Goal: Information Seeking & Learning: Find contact information

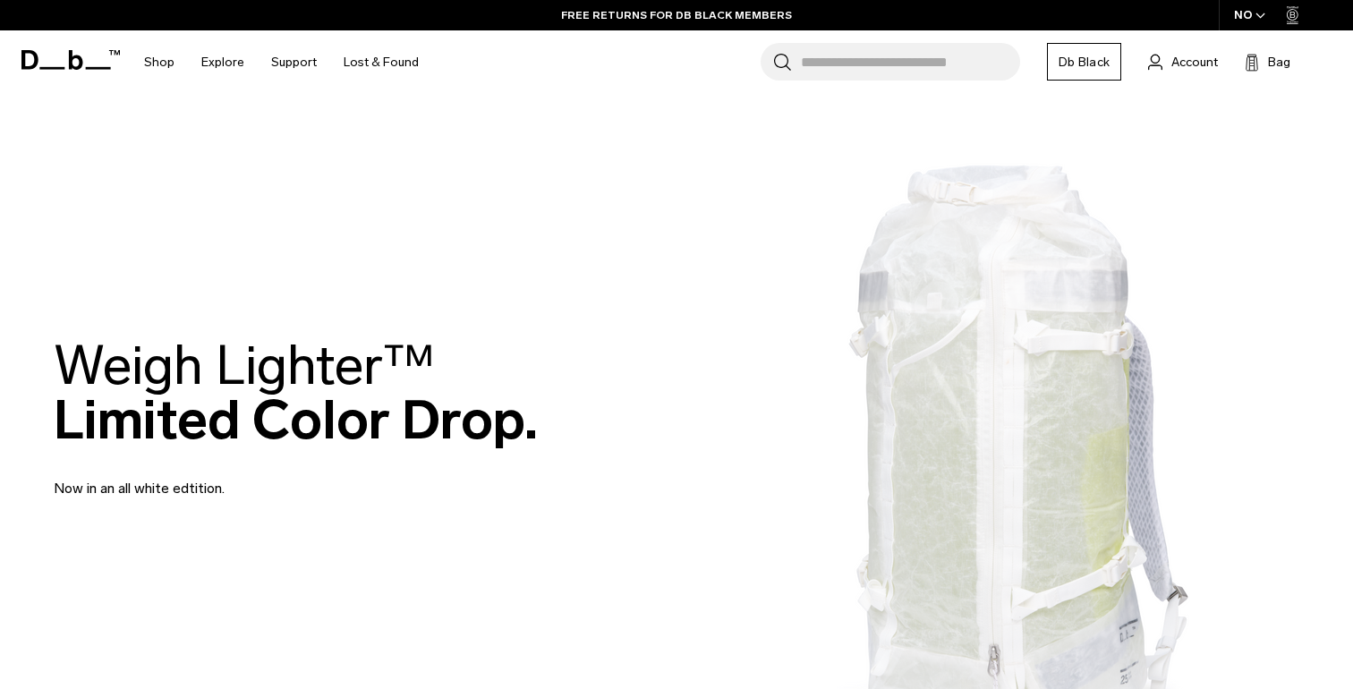
click at [675, 55] on link "Db Black" at bounding box center [1084, 62] width 74 height 38
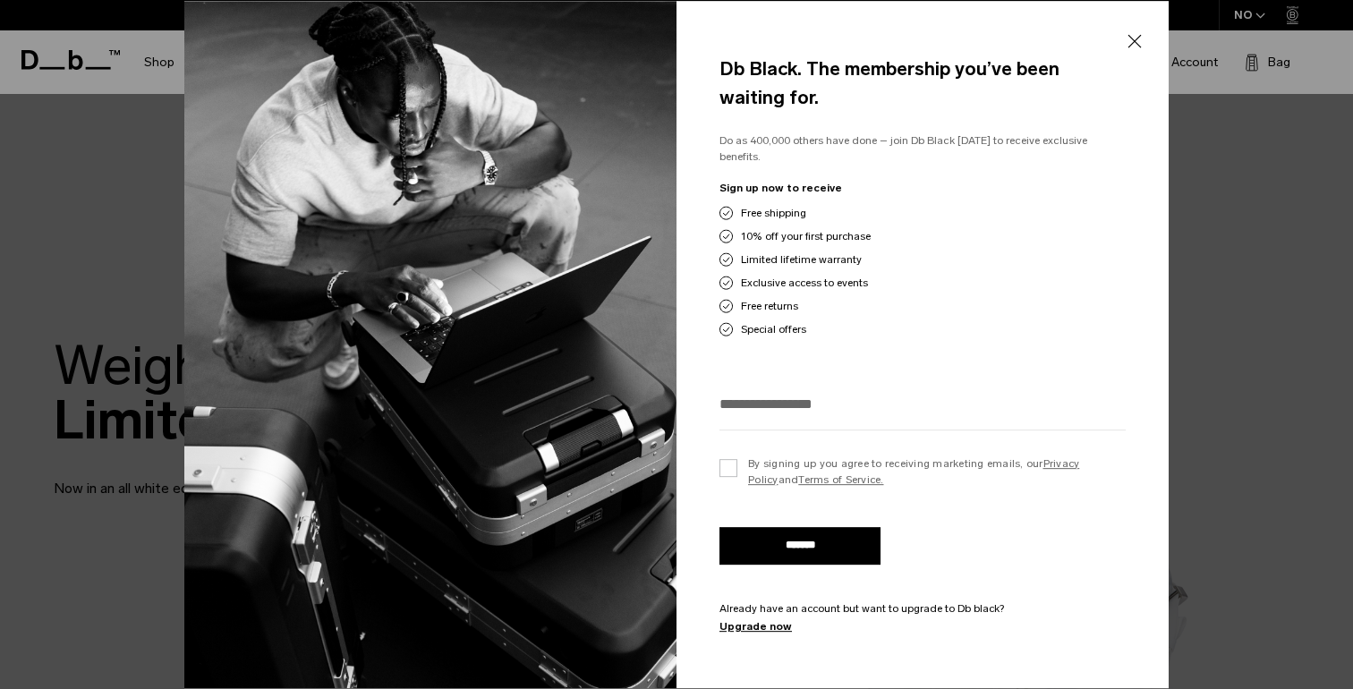
click at [675, 45] on button "Close" at bounding box center [1134, 41] width 22 height 38
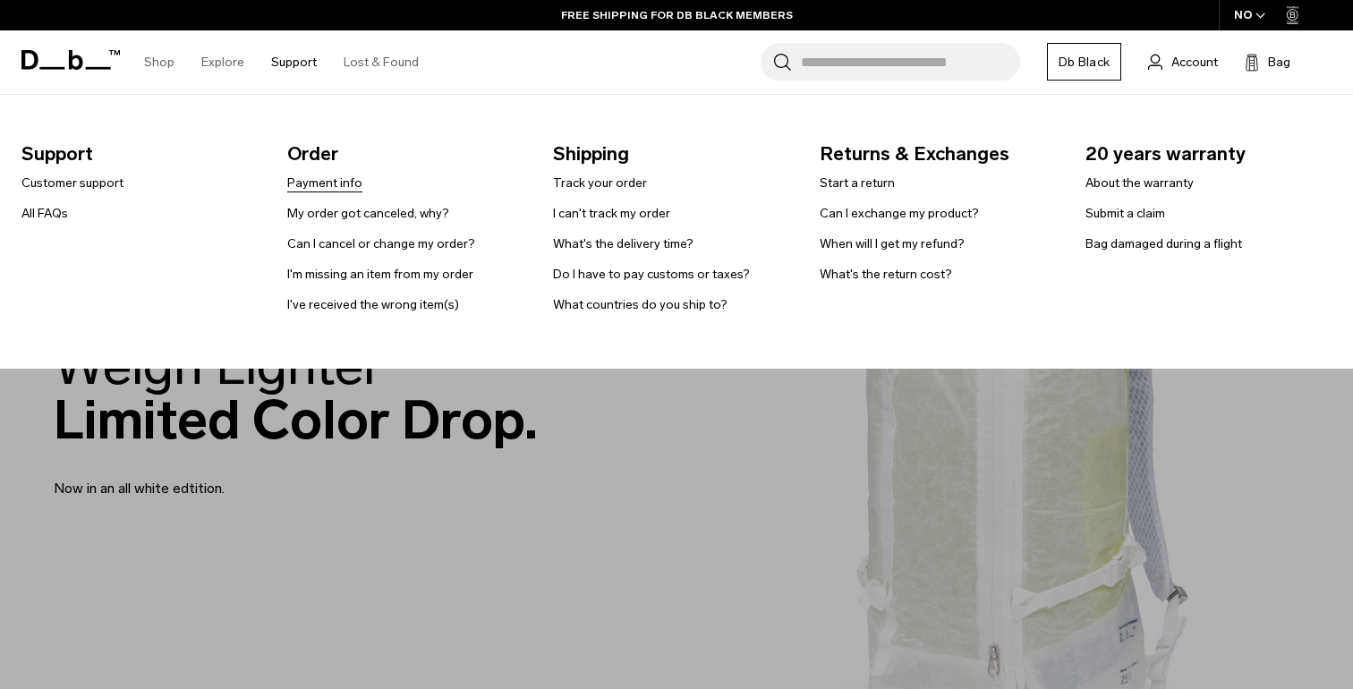
click at [290, 175] on link "Payment info" at bounding box center [324, 183] width 75 height 19
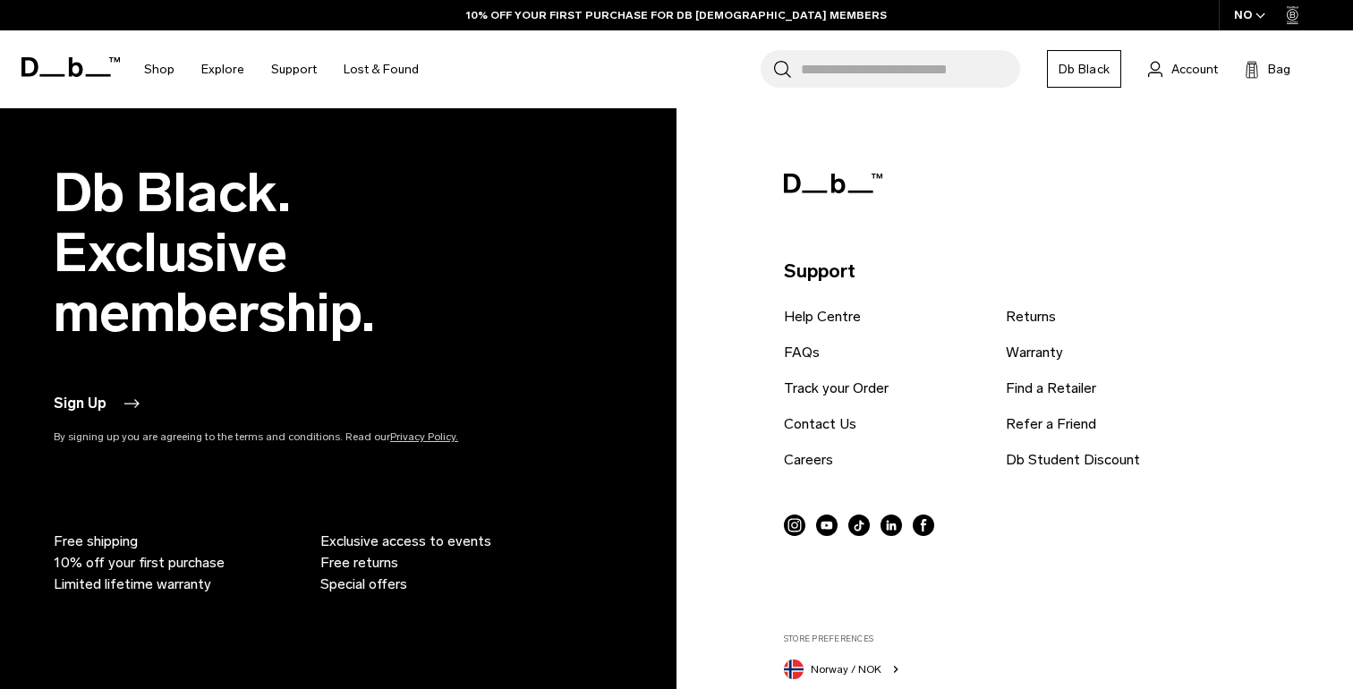
scroll to position [3650, 0]
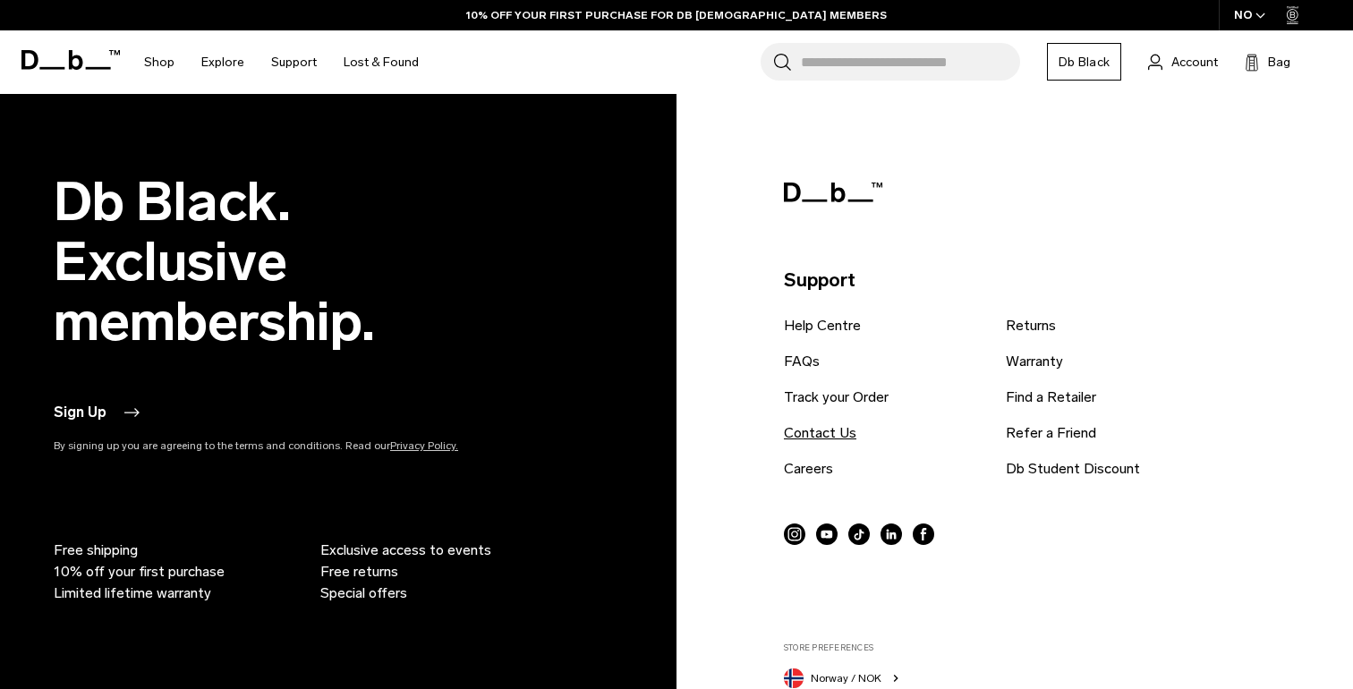
click at [830, 437] on link "Contact Us" at bounding box center [820, 432] width 72 height 21
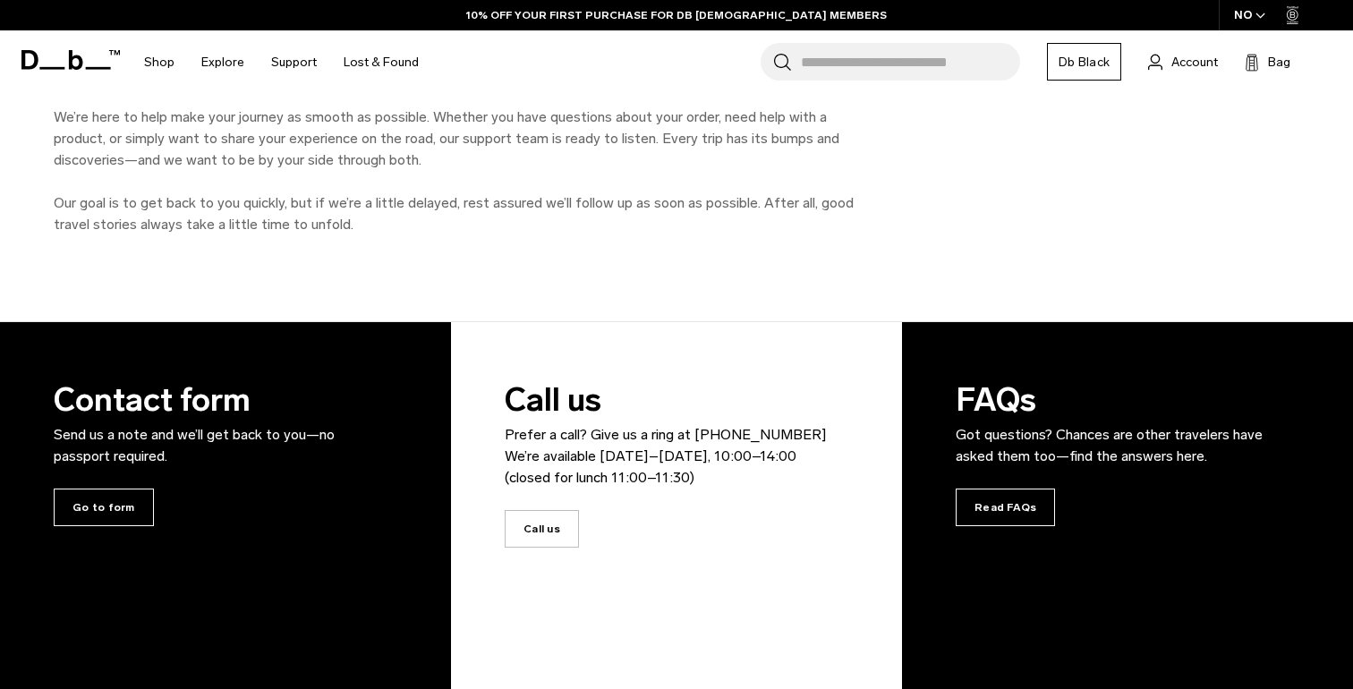
click at [111, 487] on div "Contact form Send us a note and we’ll get back to you—no passport required. Go …" at bounding box center [215, 451] width 322 height 258
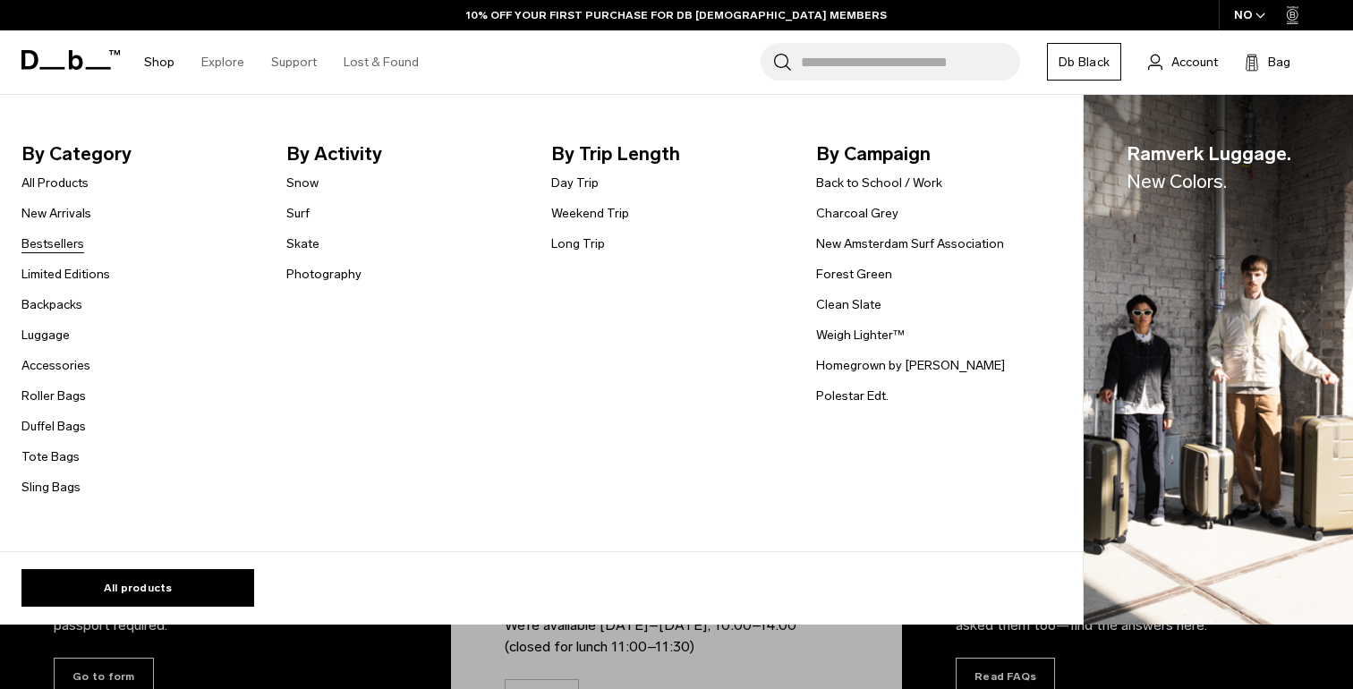
click at [66, 241] on link "Bestsellers" at bounding box center [52, 243] width 63 height 19
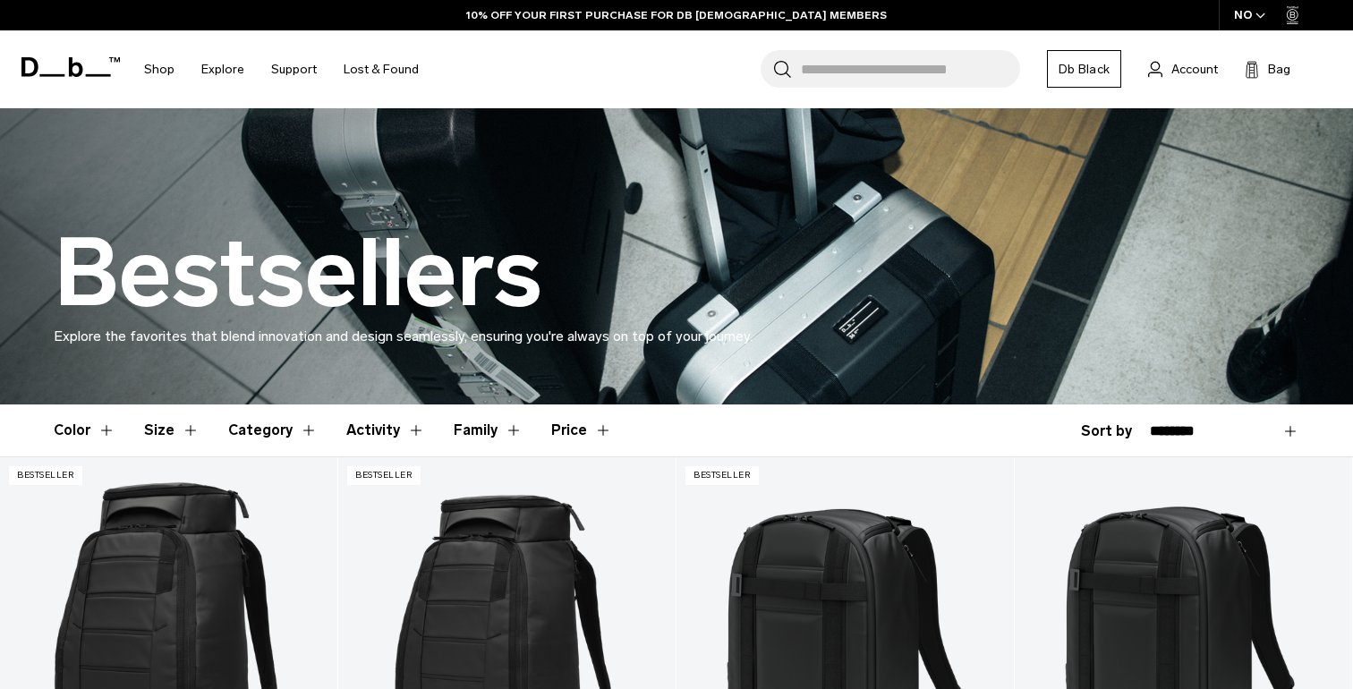
scroll to position [117, 0]
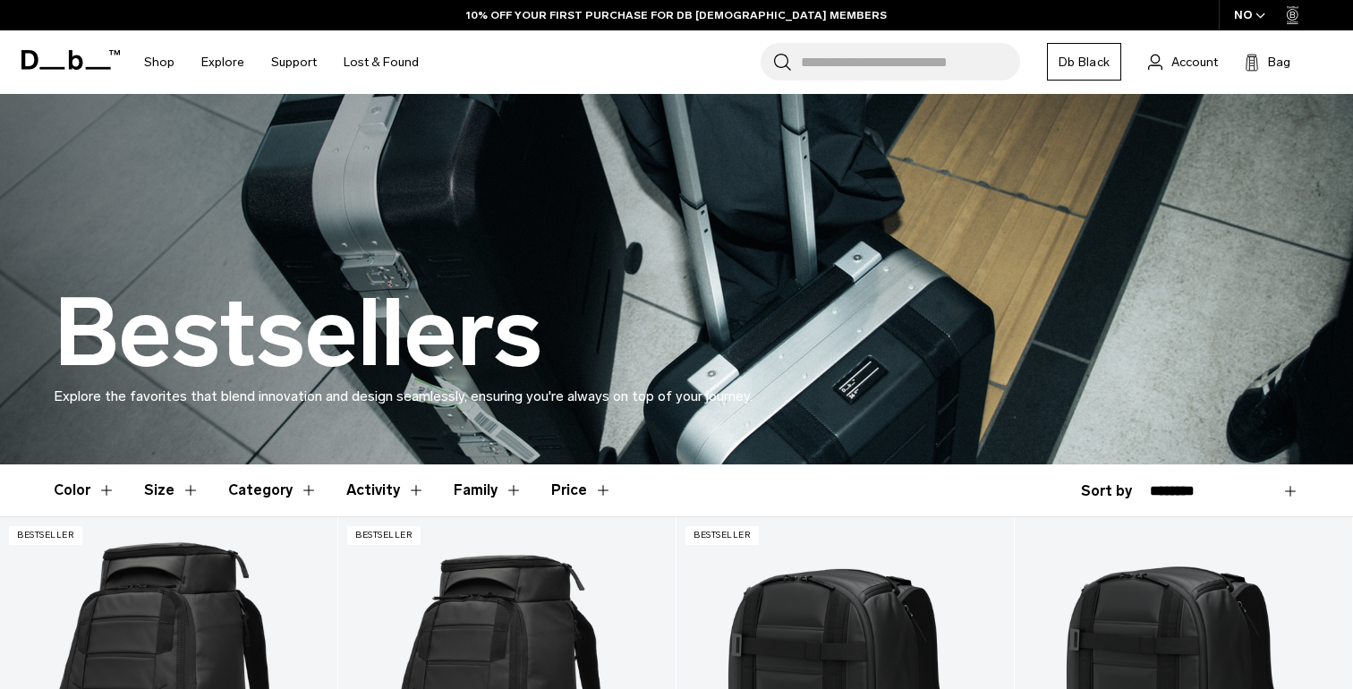
click at [480, 488] on button "Family" at bounding box center [488, 490] width 69 height 52
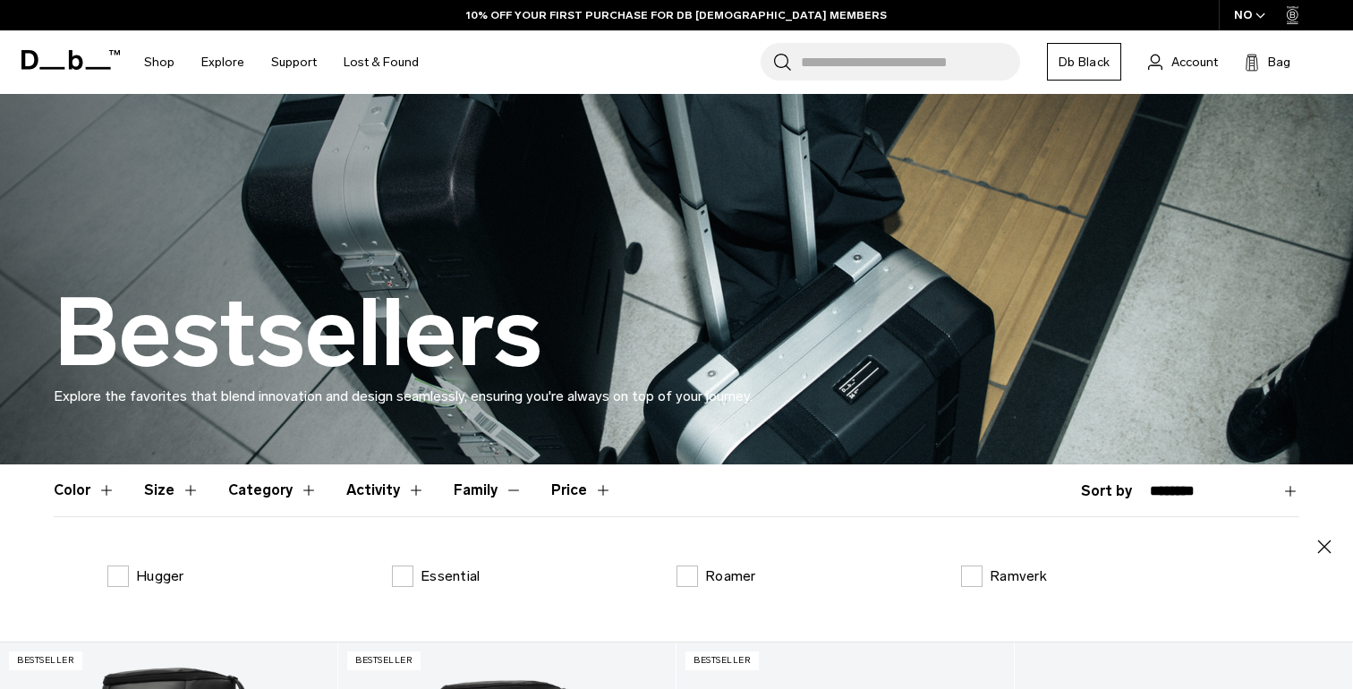
click at [480, 488] on button "Family" at bounding box center [488, 490] width 69 height 52
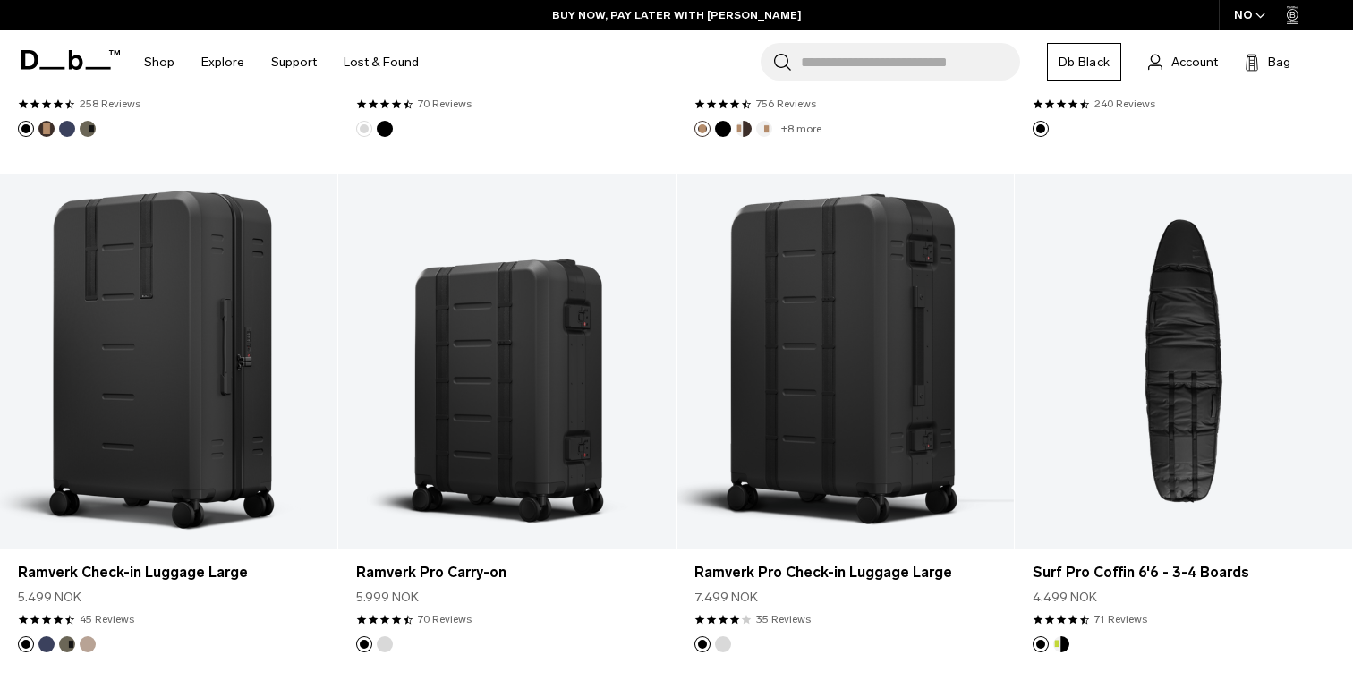
scroll to position [1740, 0]
